Goal: Task Accomplishment & Management: Manage account settings

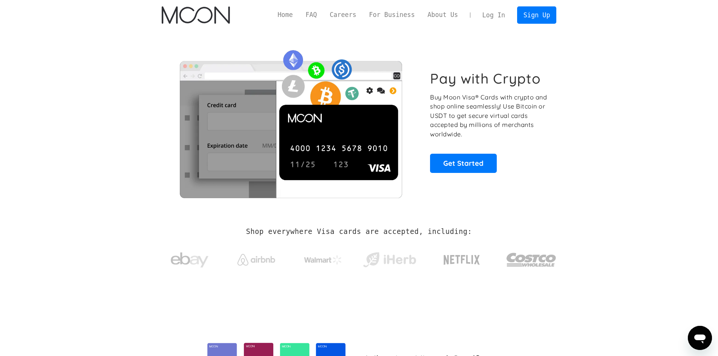
click at [500, 19] on link "Log In" at bounding box center [493, 15] width 35 height 17
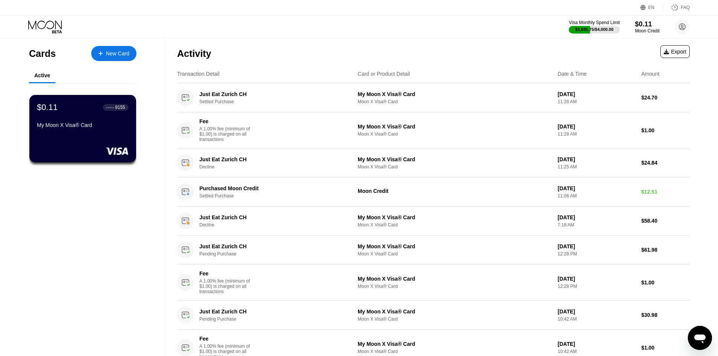
click at [692, 347] on div "Messaging-Fenster öffnen" at bounding box center [699, 338] width 23 height 23
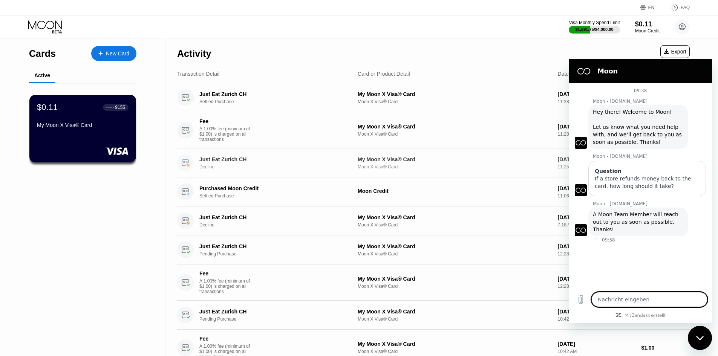
scroll to position [63, 0]
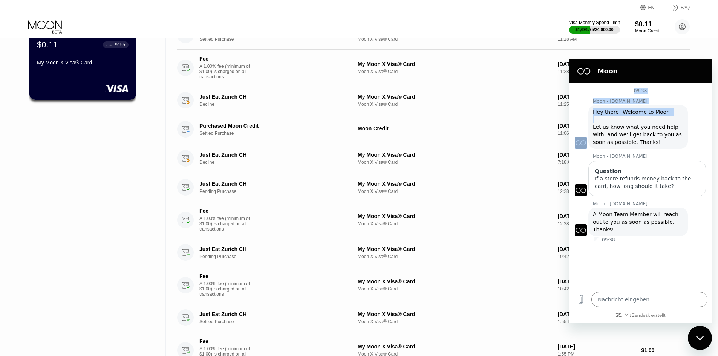
drag, startPoint x: 691, startPoint y: 76, endPoint x: 668, endPoint y: 117, distance: 47.2
click at [668, 117] on div "Moon 09:38 Moon - [DOMAIN_NAME] Moon - [DOMAIN_NAME] sagt: Hey there! Welcome t…" at bounding box center [640, 191] width 143 height 264
click at [598, 239] on div "09:38 Moon - [DOMAIN_NAME] Moon - [DOMAIN_NAME] sagt: Hey there! Welcome to Moo…" at bounding box center [640, 185] width 143 height 204
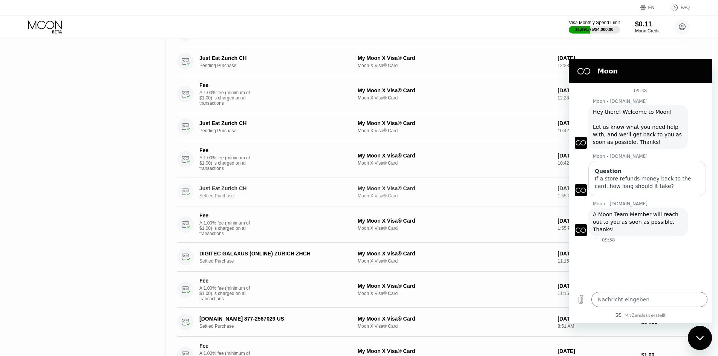
scroll to position [251, 0]
